Goal: Task Accomplishment & Management: Complete application form

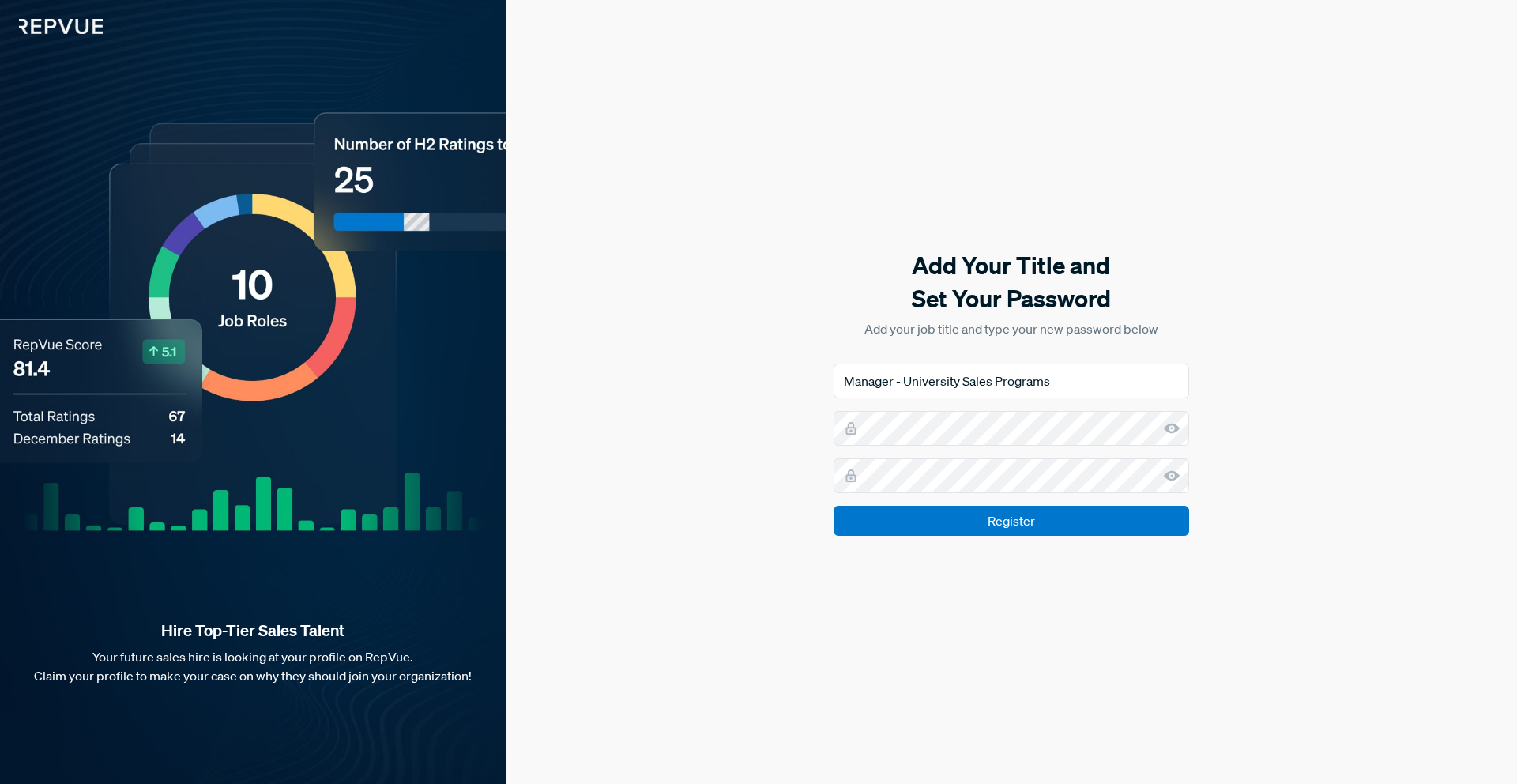
click at [1310, 397] on div "Add Your Title and Set Your Password Add your job title and type your new passw…" at bounding box center [1011, 392] width 1012 height 784
click at [1174, 427] on use at bounding box center [1171, 428] width 16 height 11
click at [1177, 472] on icon at bounding box center [1171, 476] width 16 height 16
click at [1312, 309] on div "Add Your Title and Set Your Password Add your job title and type your new passw…" at bounding box center [1011, 392] width 1012 height 784
click at [1283, 296] on div "Add Your Title and Set Your Password Add your job title and type your new passw…" at bounding box center [1011, 392] width 1012 height 784
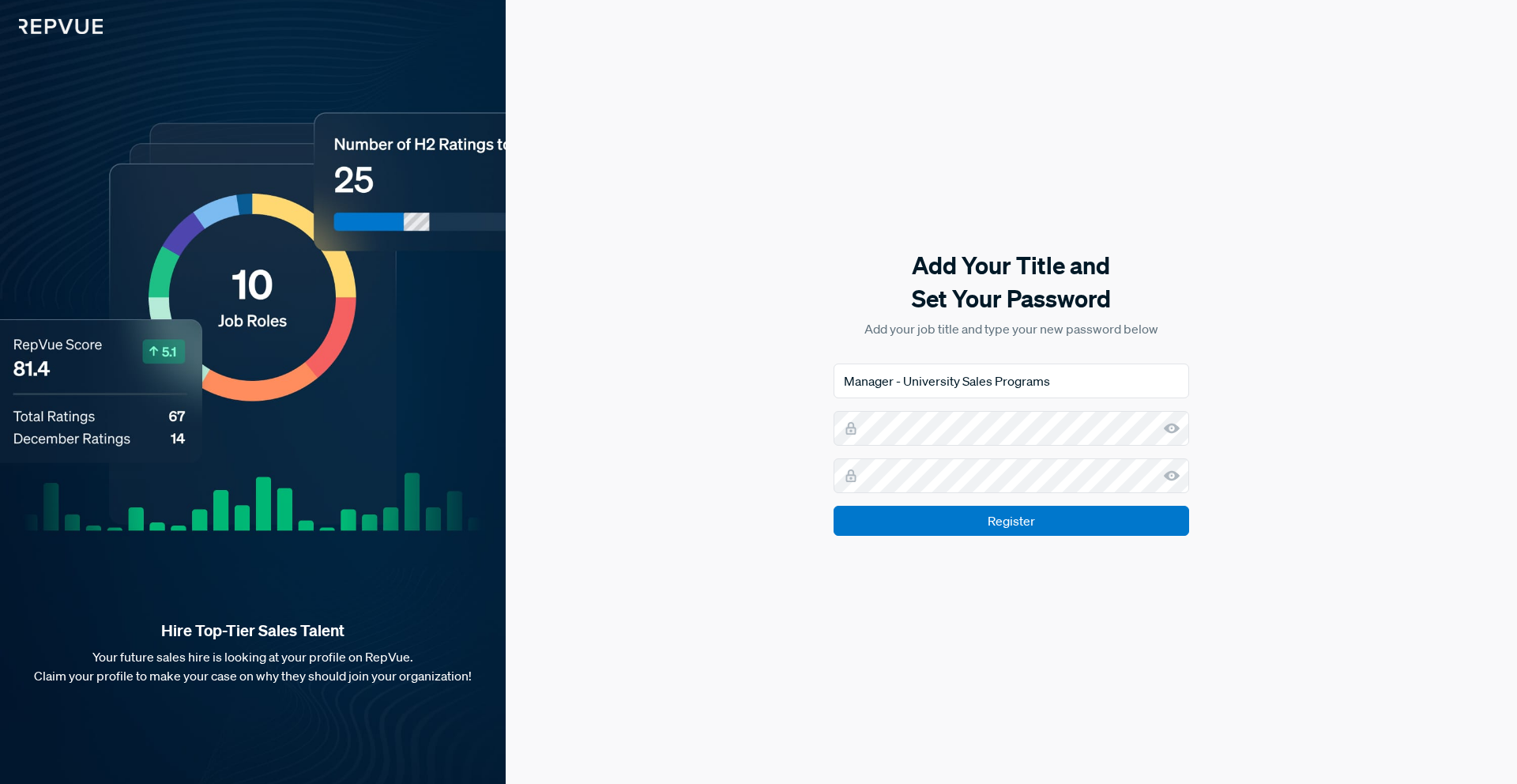
click at [1363, 410] on div "Add Your Title and Set Your Password Add your job title and type your new passw…" at bounding box center [1011, 392] width 1012 height 784
click at [1337, 432] on div "Add Your Title and Set Your Password Add your job title and type your new passw…" at bounding box center [1011, 392] width 1012 height 784
type input "Manager - University Sales Programs"
drag, startPoint x: 1342, startPoint y: 354, endPoint x: 1352, endPoint y: 340, distance: 17.2
click at [1346, 349] on div "Add Your Title and Set Your Password Add your job title and type your new passw…" at bounding box center [1011, 392] width 1012 height 784
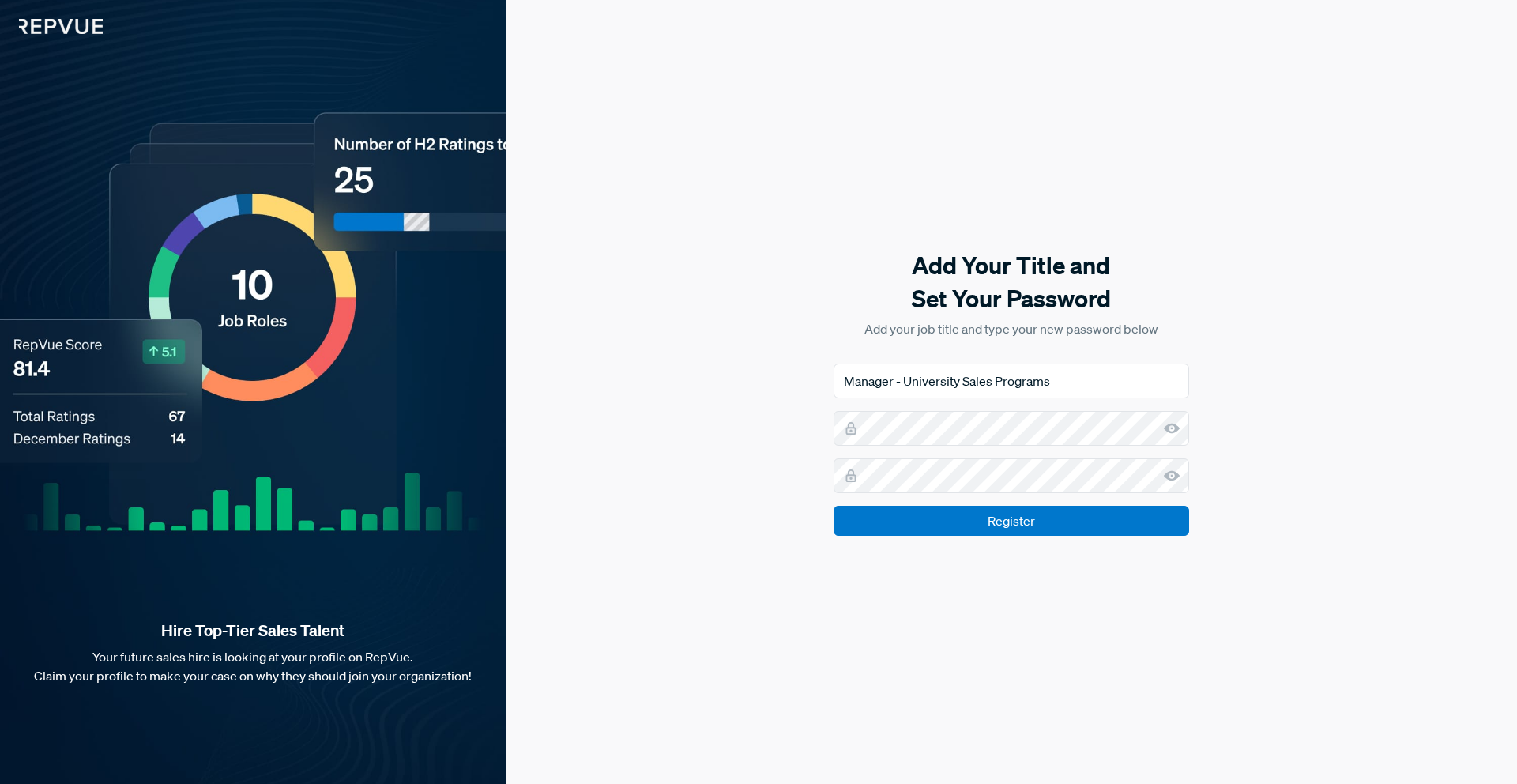
click at [747, 475] on div "Add Your Title and Set Your Password Add your job title and type your new passw…" at bounding box center [1011, 392] width 1012 height 784
click at [1388, 453] on div "Add Your Title and Set Your Password Add your job title and type your new passw…" at bounding box center [1011, 392] width 1012 height 784
click at [1036, 520] on input "Register" at bounding box center [1012, 519] width 355 height 30
click at [1122, 530] on input "Register" at bounding box center [1012, 519] width 355 height 30
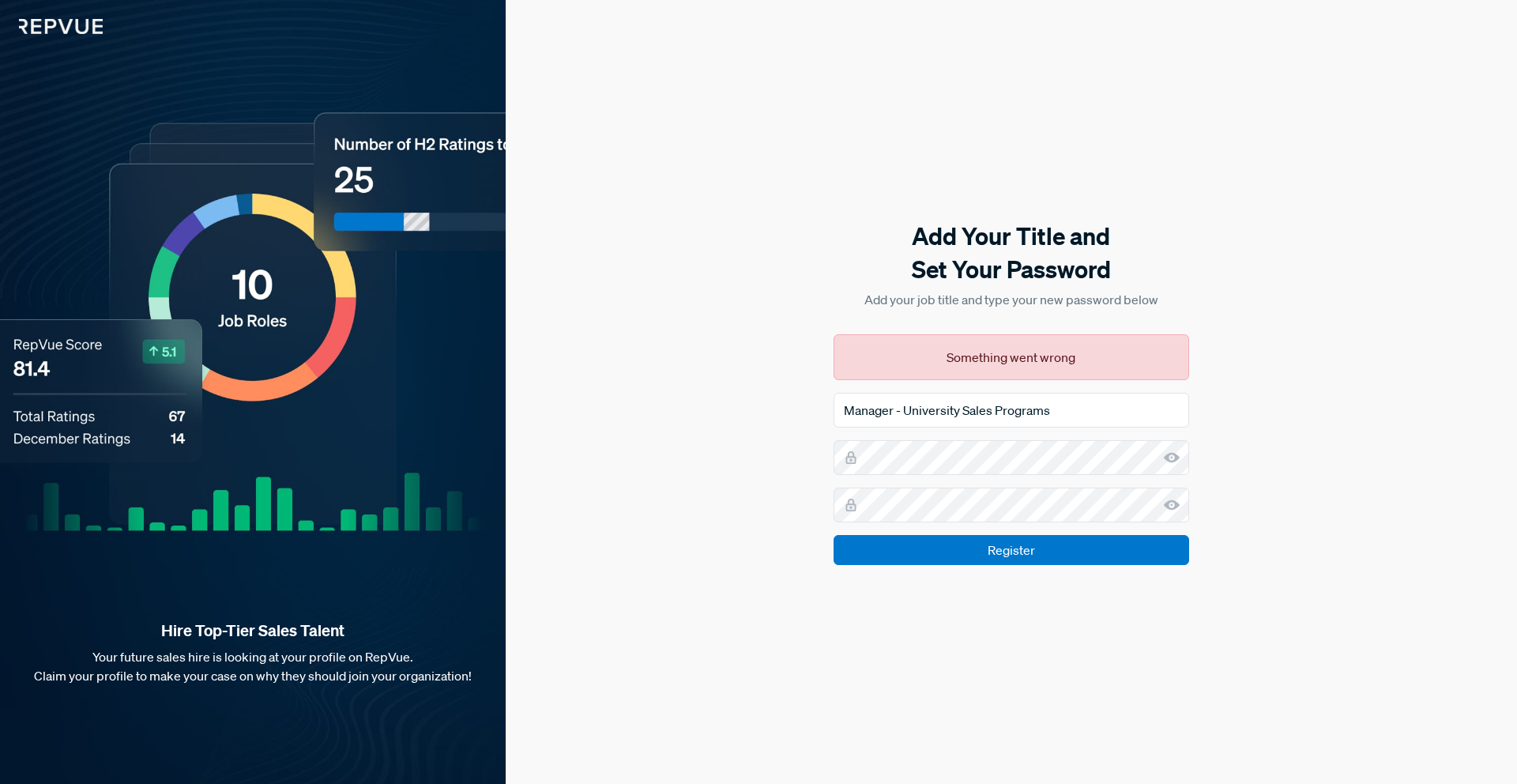
click at [1033, 361] on div "Something went wrong" at bounding box center [1012, 357] width 355 height 46
click at [1035, 360] on div "Something went wrong" at bounding box center [1012, 357] width 355 height 46
click at [976, 551] on input "Register" at bounding box center [1012, 549] width 355 height 30
